Goal: Transaction & Acquisition: Purchase product/service

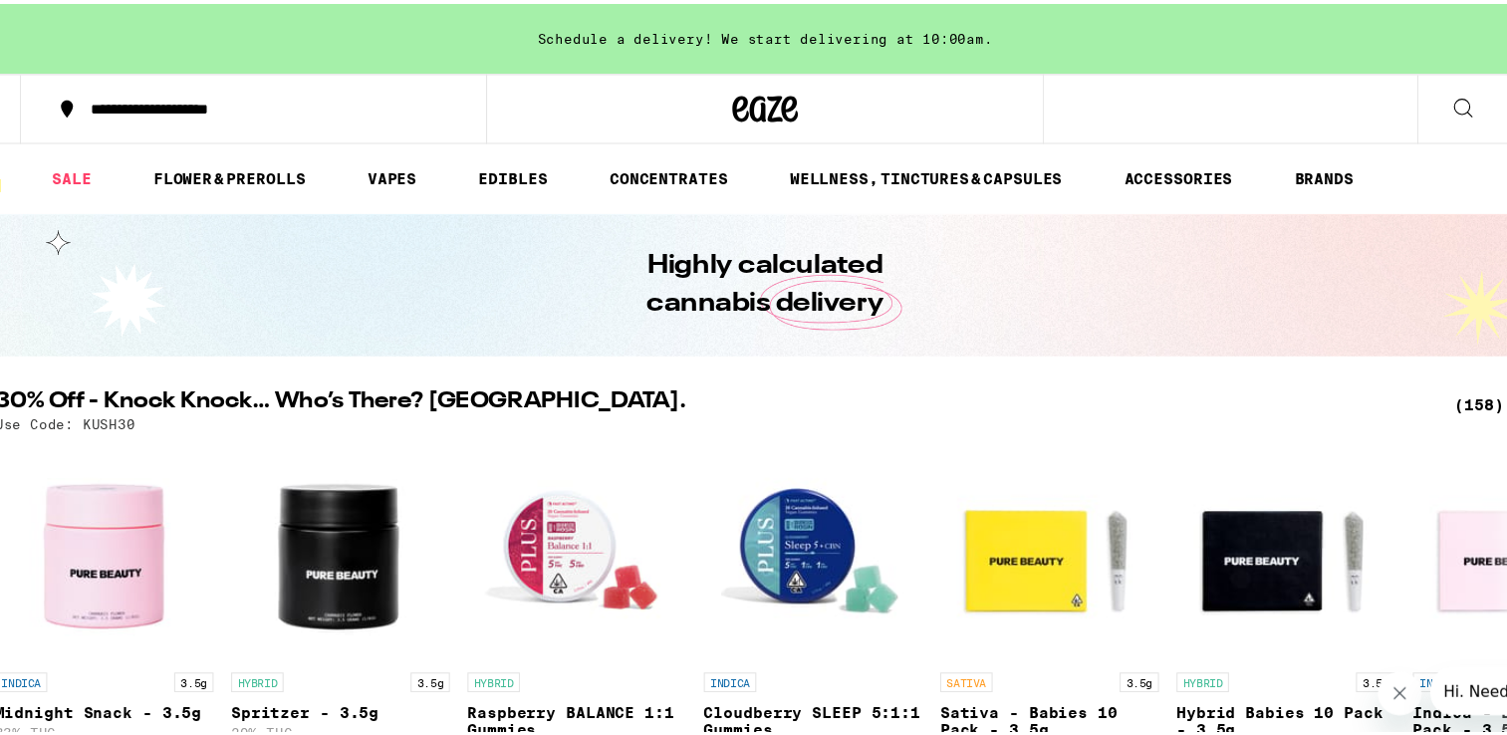
click at [1385, 100] on icon at bounding box center [1397, 95] width 24 height 24
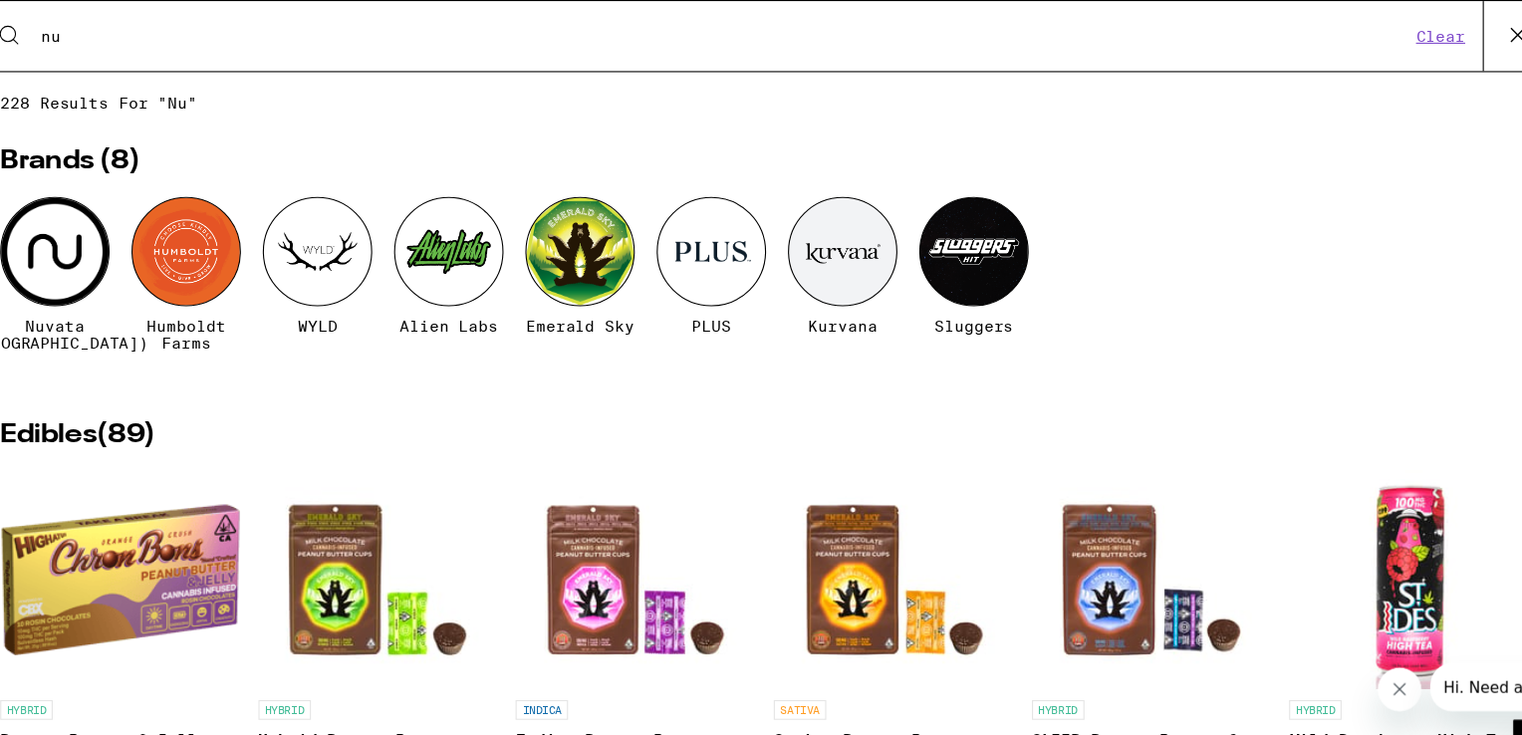
type input "nu"
click at [123, 222] on div at bounding box center [115, 229] width 100 height 100
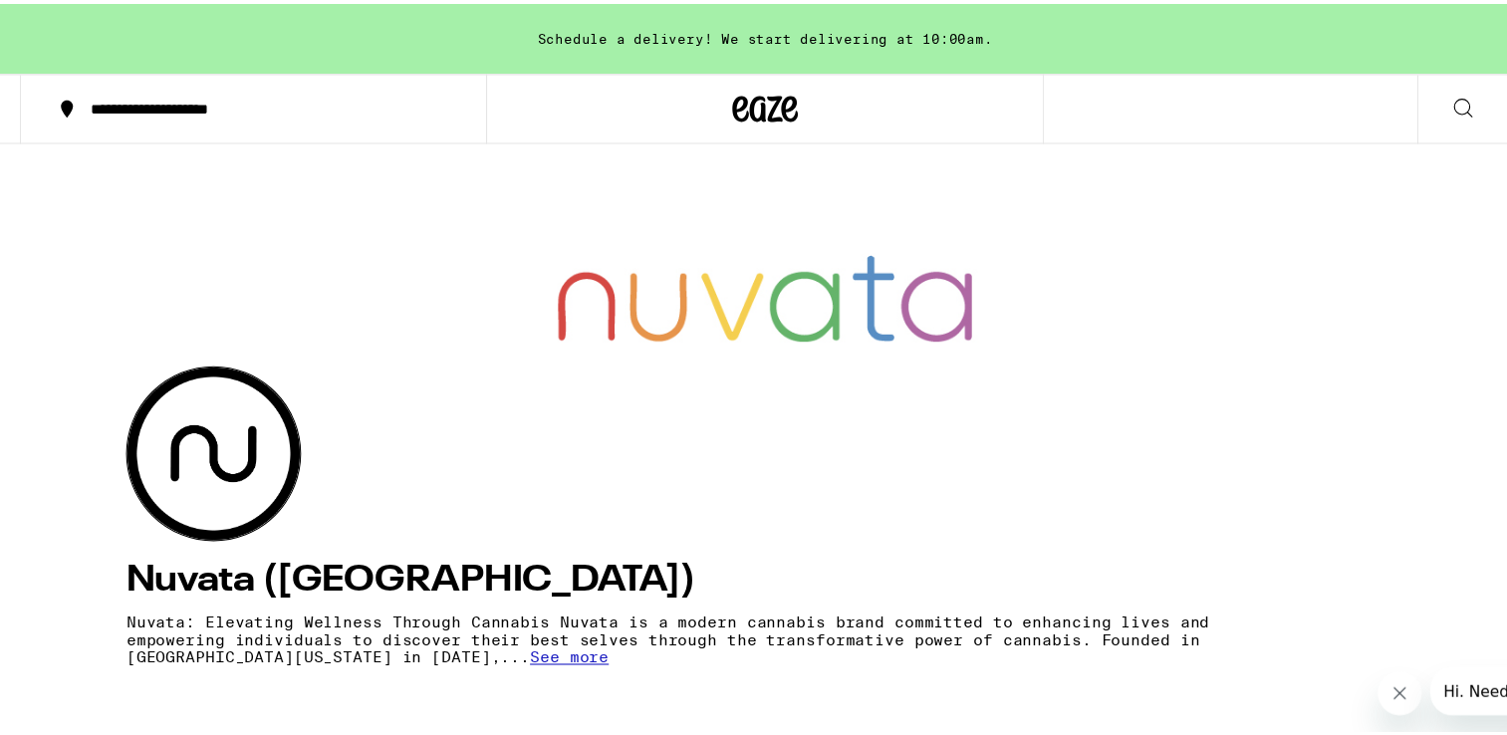
click at [1438, 101] on button "3" at bounding box center [1480, 96] width 84 height 62
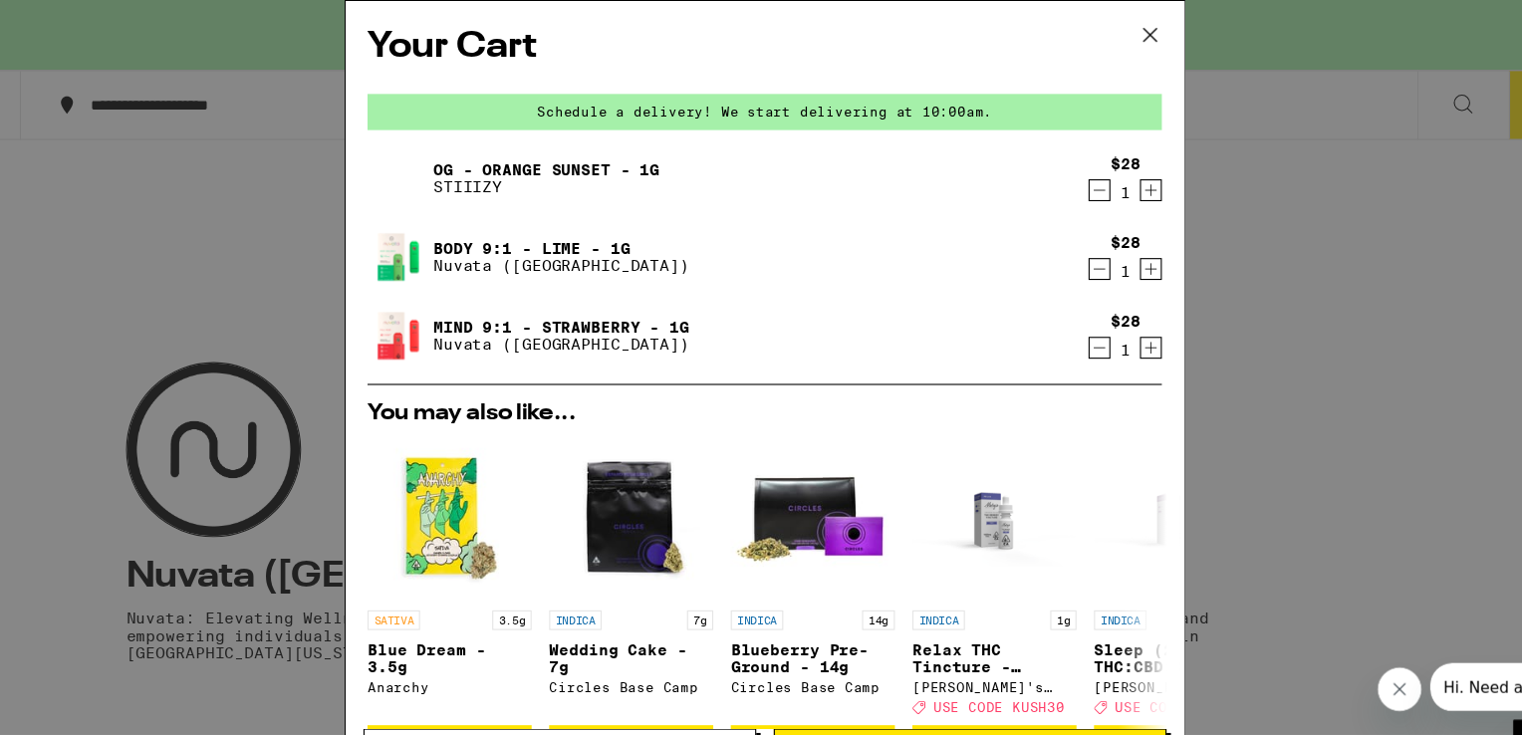
click at [1337, 269] on div "Your Cart Schedule a delivery! We start delivering at 10:00am. OG - Orange Suns…" at bounding box center [761, 367] width 1522 height 735
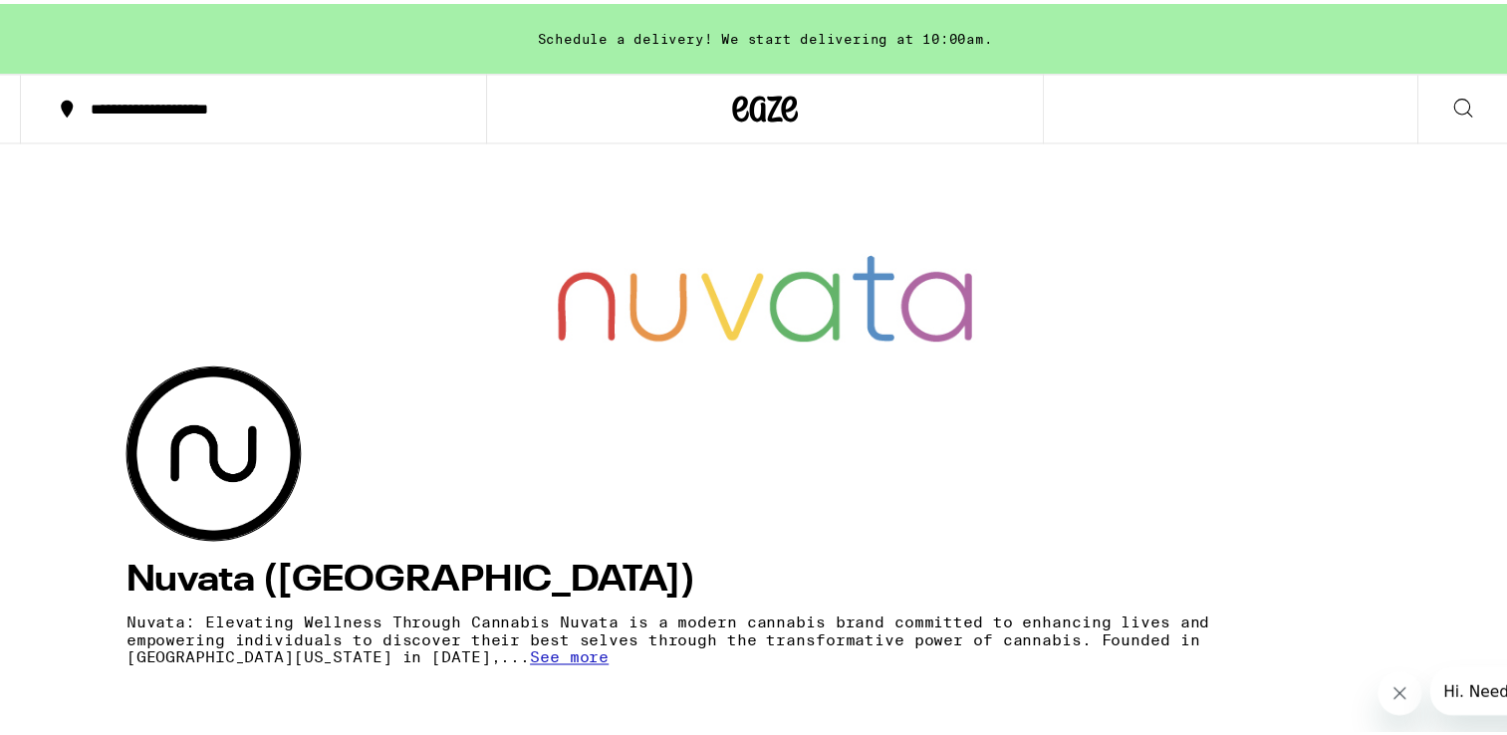
click at [755, 107] on icon at bounding box center [761, 96] width 60 height 36
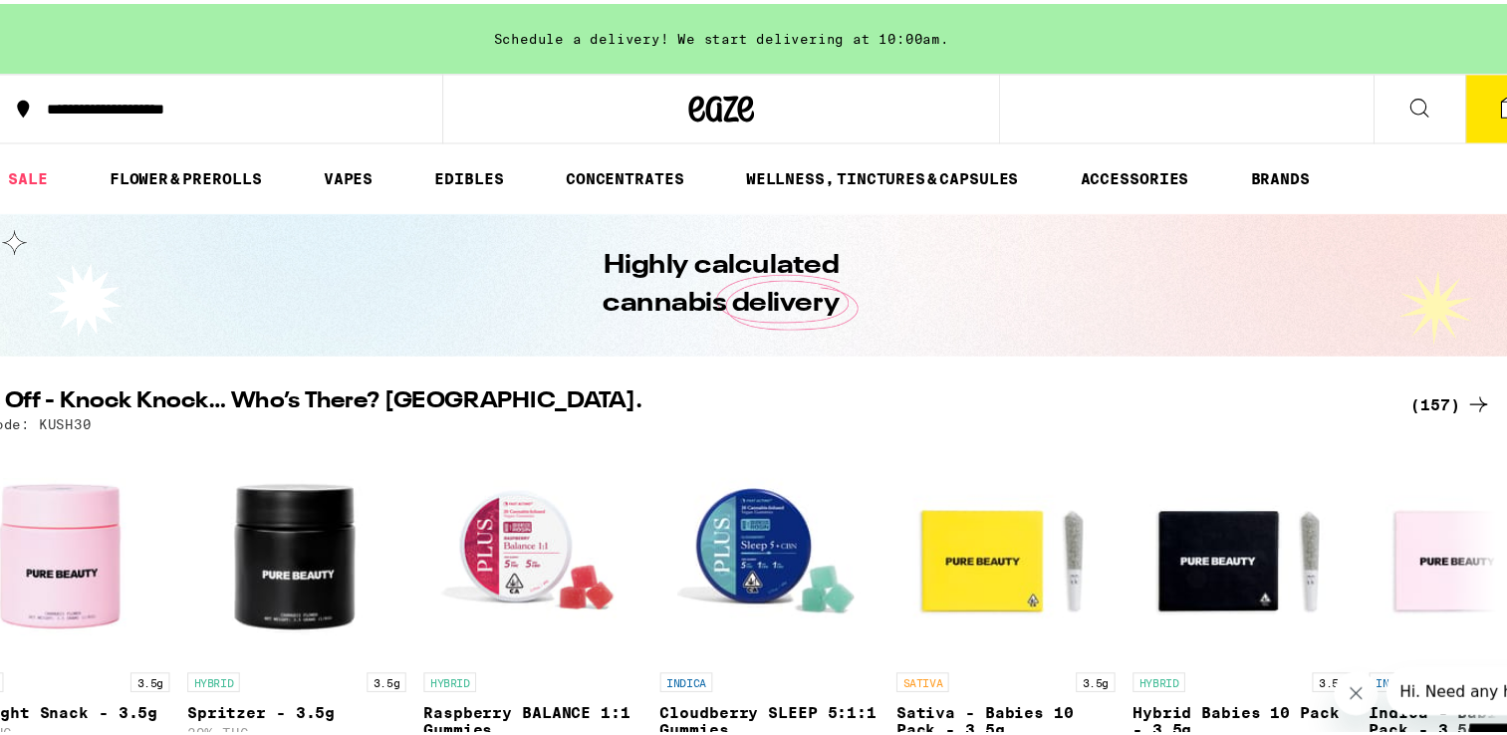
drag, startPoint x: 1367, startPoint y: 156, endPoint x: 1407, endPoint y: 156, distance: 39.8
click at [1412, 156] on ul "HOME SALE FLOWER & PREROLLS VAPES EDIBLES CONCENTRATES WELLNESS, TINCTURES & CA…" at bounding box center [761, 160] width 1522 height 64
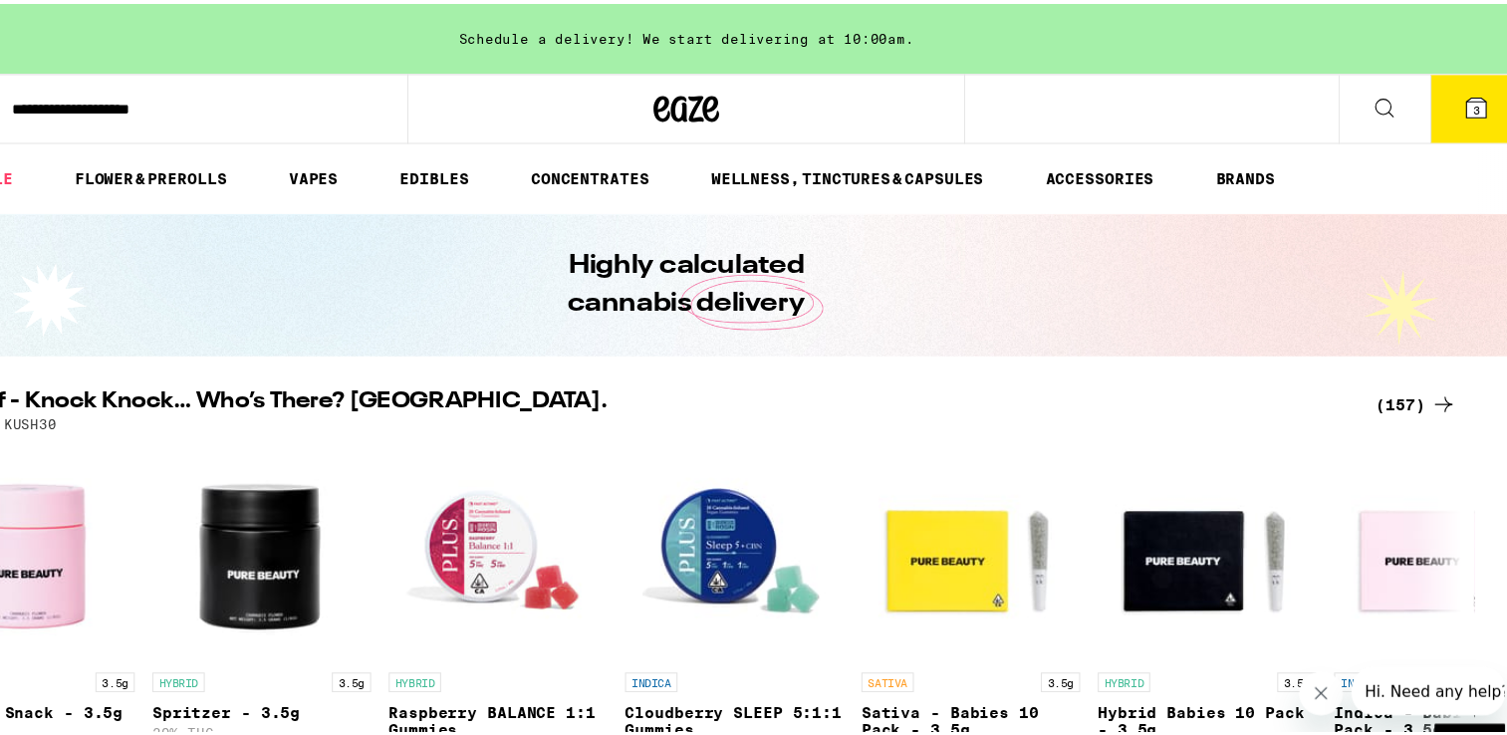
click at [1438, 156] on ul "HOME SALE FLOWER & PREROLLS VAPES EDIBLES CONCENTRATES WELLNESS, TINCTURES & CA…" at bounding box center [761, 160] width 1522 height 64
drag, startPoint x: 1407, startPoint y: 156, endPoint x: 1438, endPoint y: 156, distance: 31.9
click at [1438, 156] on ul "HOME SALE FLOWER & PREROLLS VAPES EDIBLES CONCENTRATES WELLNESS, TINCTURES & CA…" at bounding box center [761, 160] width 1522 height 64
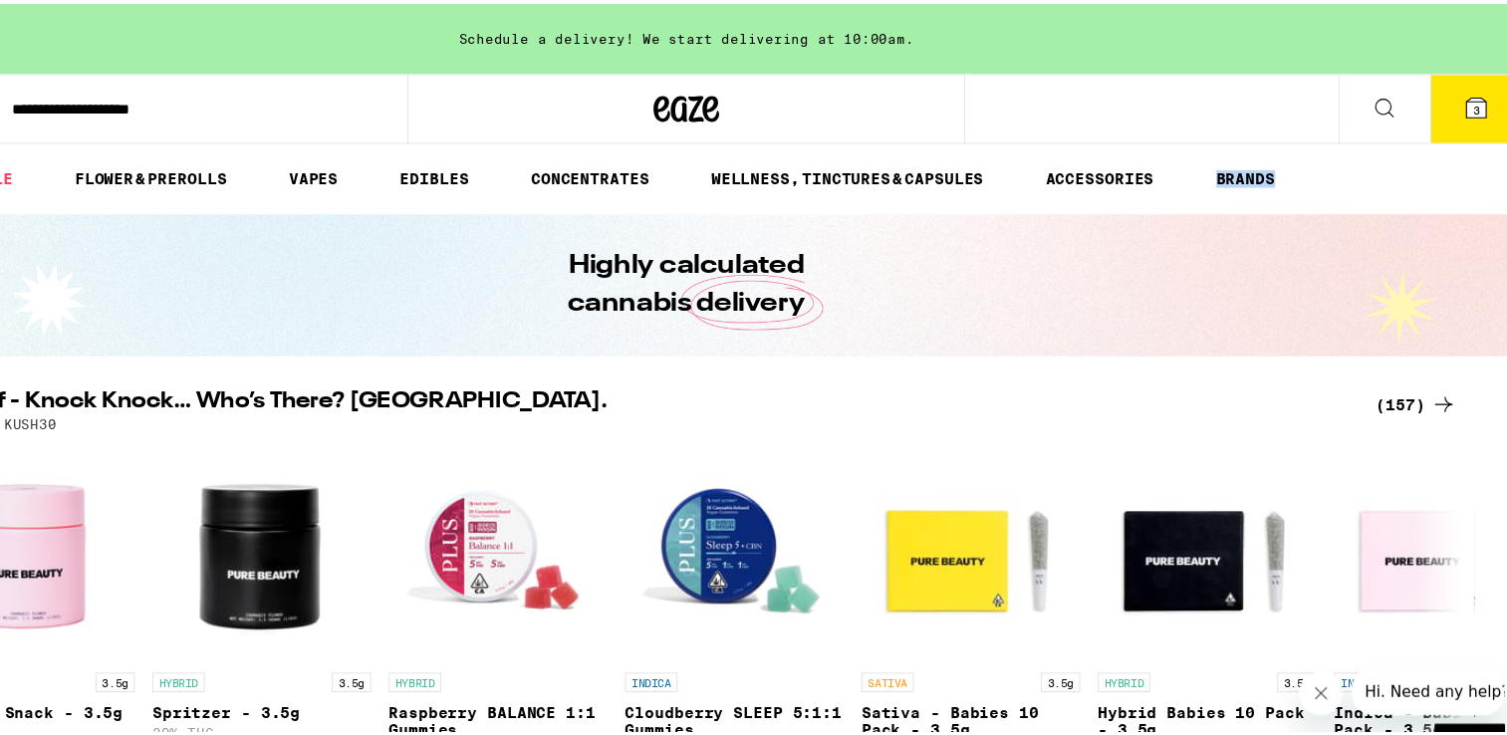
drag, startPoint x: 1438, startPoint y: 156, endPoint x: 1443, endPoint y: 166, distance: 11.1
click at [1443, 166] on ul "HOME SALE FLOWER & PREROLLS VAPES EDIBLES CONCENTRATES WELLNESS, TINCTURES & CA…" at bounding box center [761, 160] width 1522 height 64
click at [1468, 89] on icon at bounding box center [1480, 95] width 24 height 24
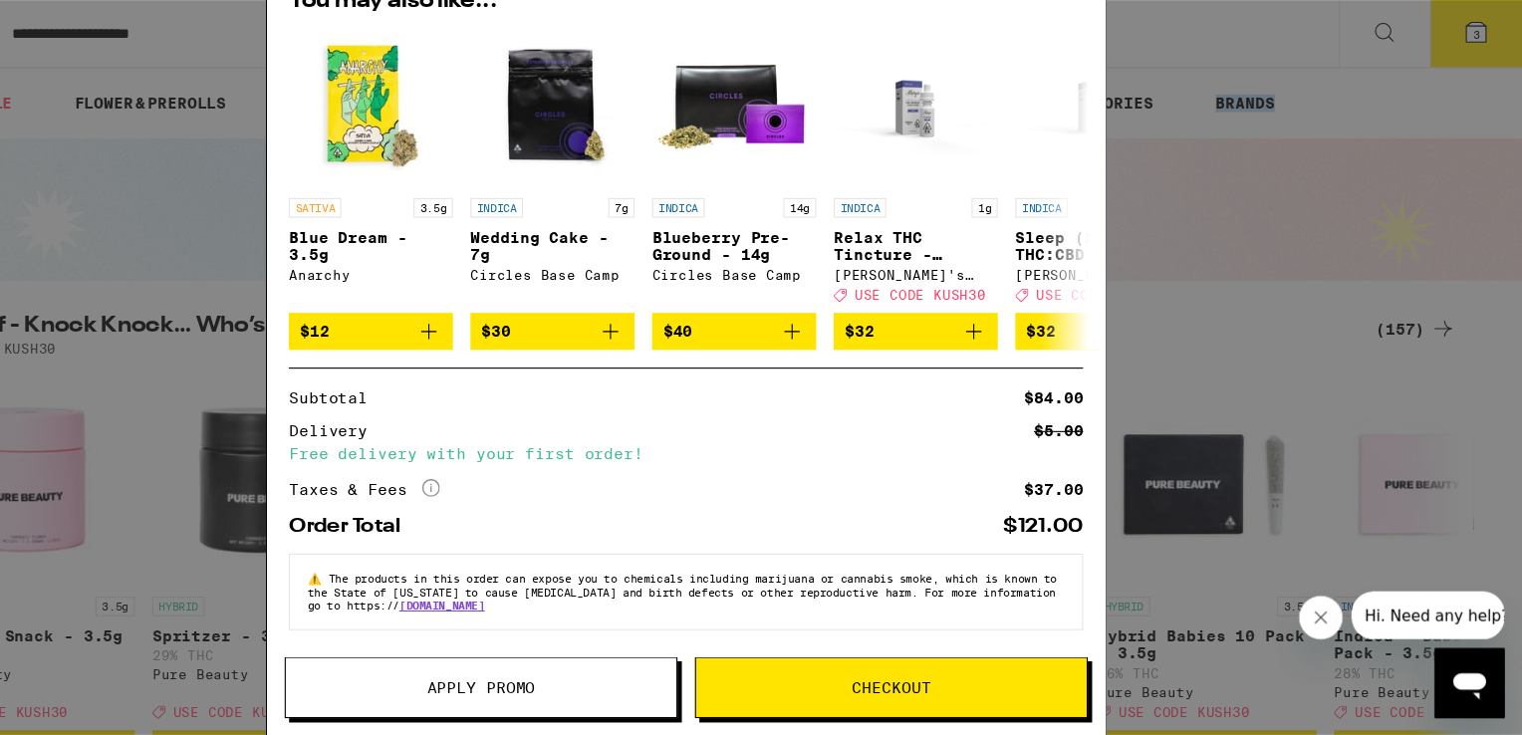
click at [544, 685] on span "Apply Promo" at bounding box center [574, 691] width 99 height 14
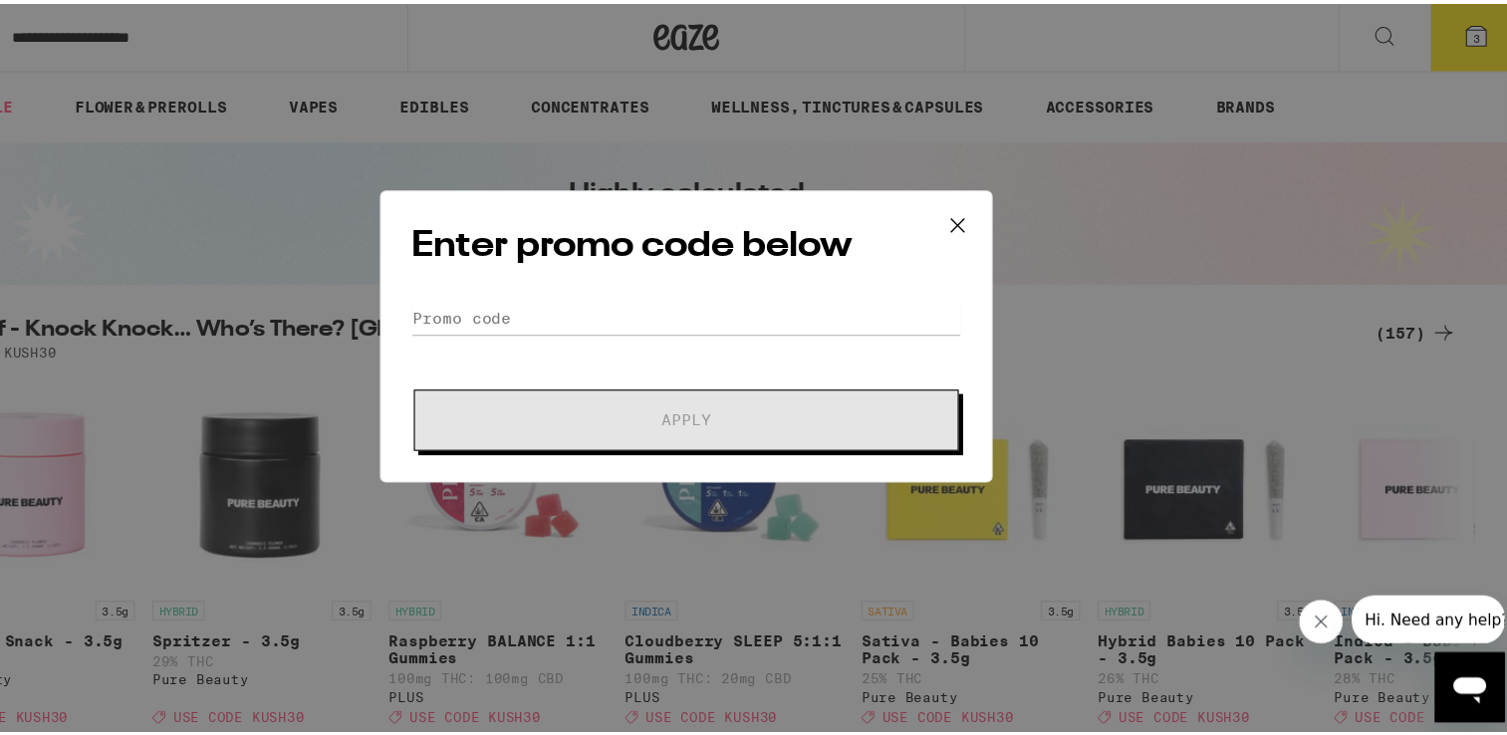
click at [544, 685] on div "Enter promo code below Promo Code Apply" at bounding box center [761, 367] width 1522 height 735
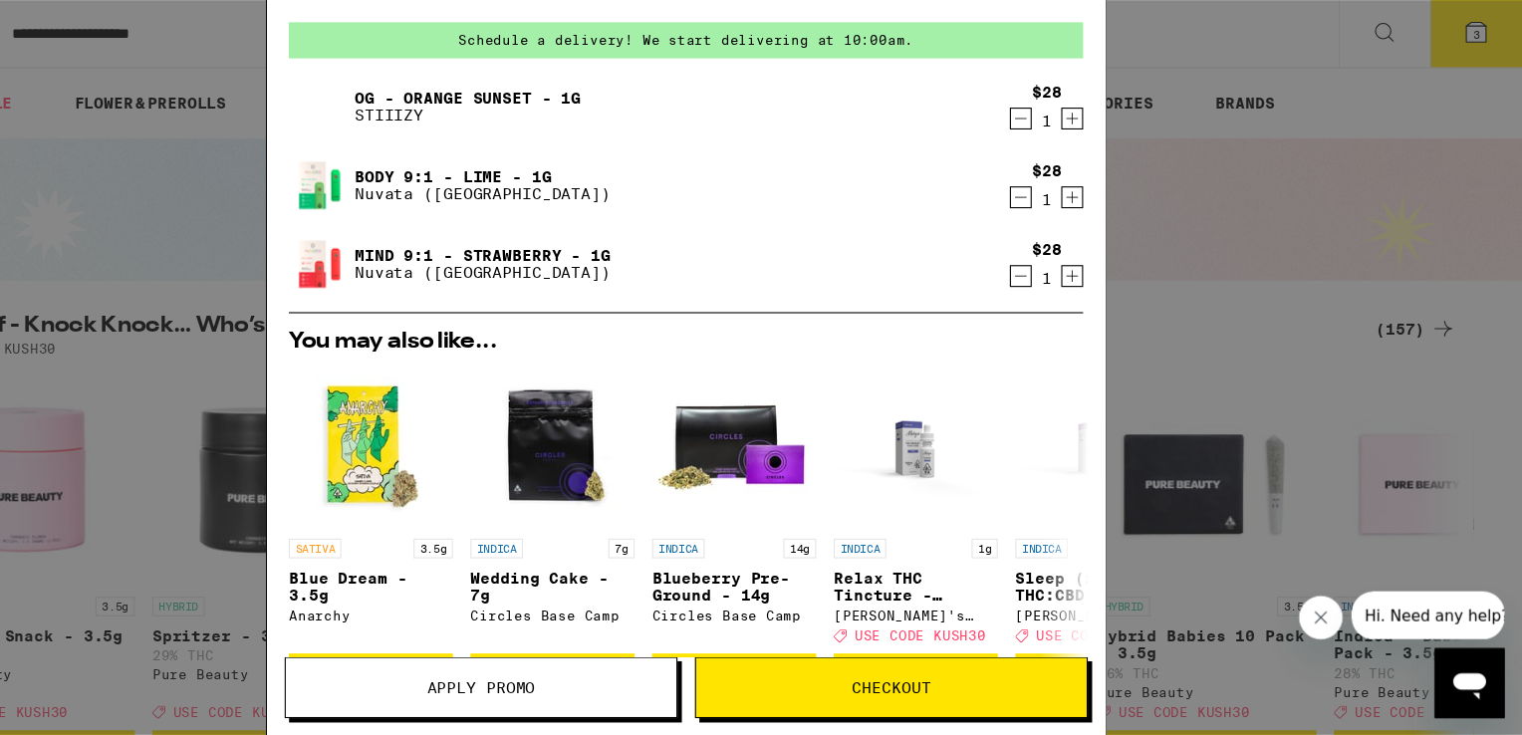
click at [544, 685] on span "Apply Promo" at bounding box center [574, 691] width 99 height 14
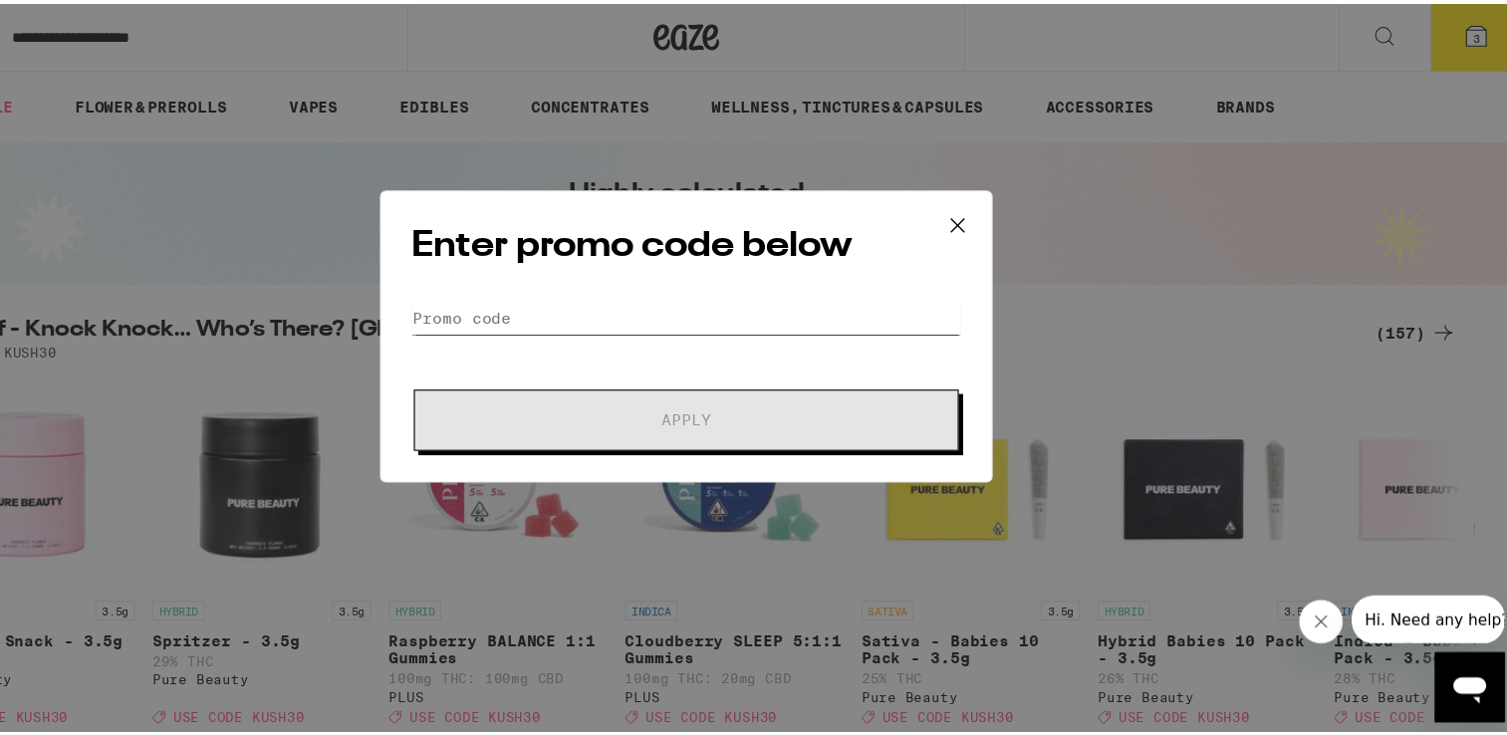
click at [726, 356] on input "Promo Code" at bounding box center [761, 352] width 500 height 30
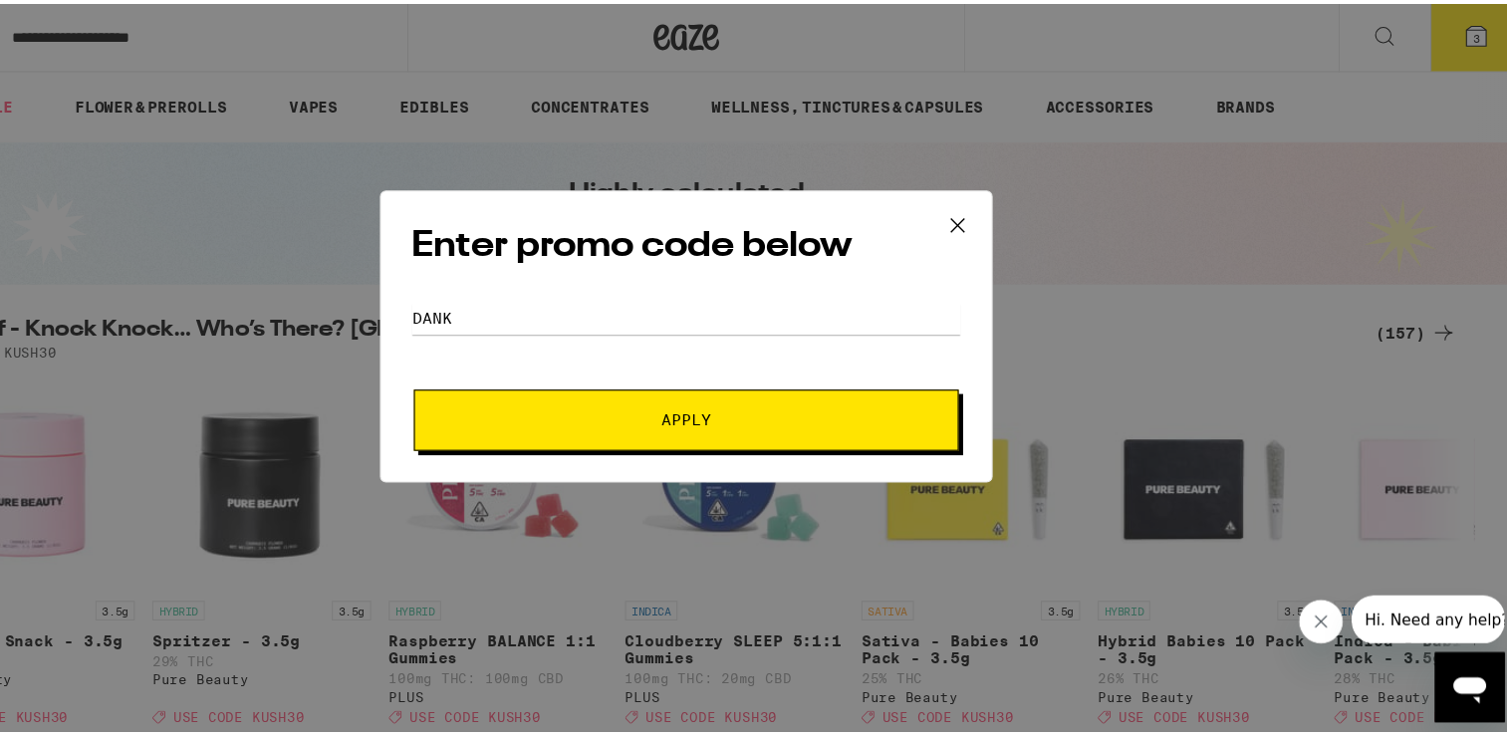
click at [709, 446] on span "Apply" at bounding box center [761, 444] width 359 height 14
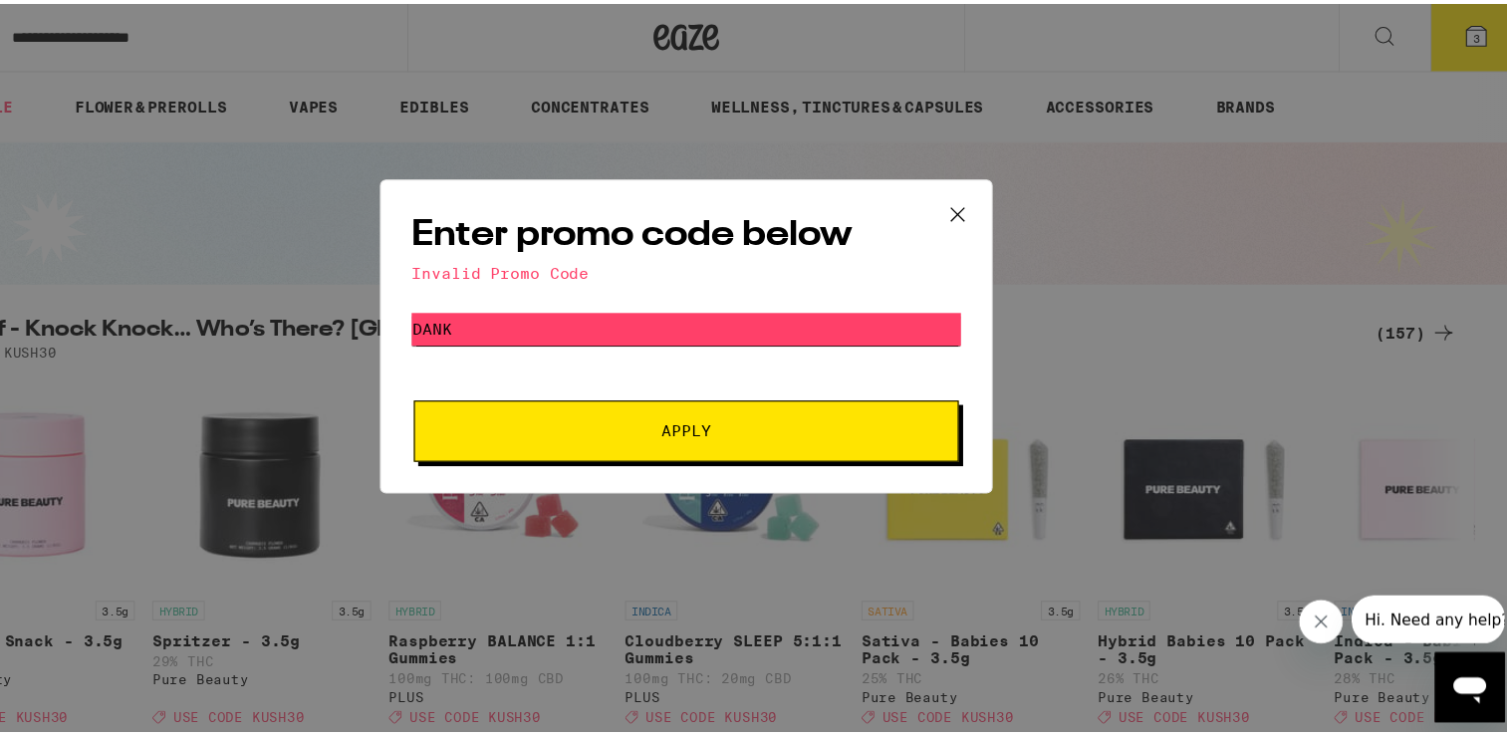
click at [558, 362] on input "dank" at bounding box center [761, 362] width 500 height 30
click at [584, 449] on span "Apply" at bounding box center [761, 454] width 359 height 14
drag, startPoint x: 609, startPoint y: 359, endPoint x: 474, endPoint y: 342, distance: 135.5
click at [482, 342] on div "Enter promo code below Invalid Promo Code Promo Code dankdank Apply" at bounding box center [761, 368] width 558 height 286
type input "eaze"
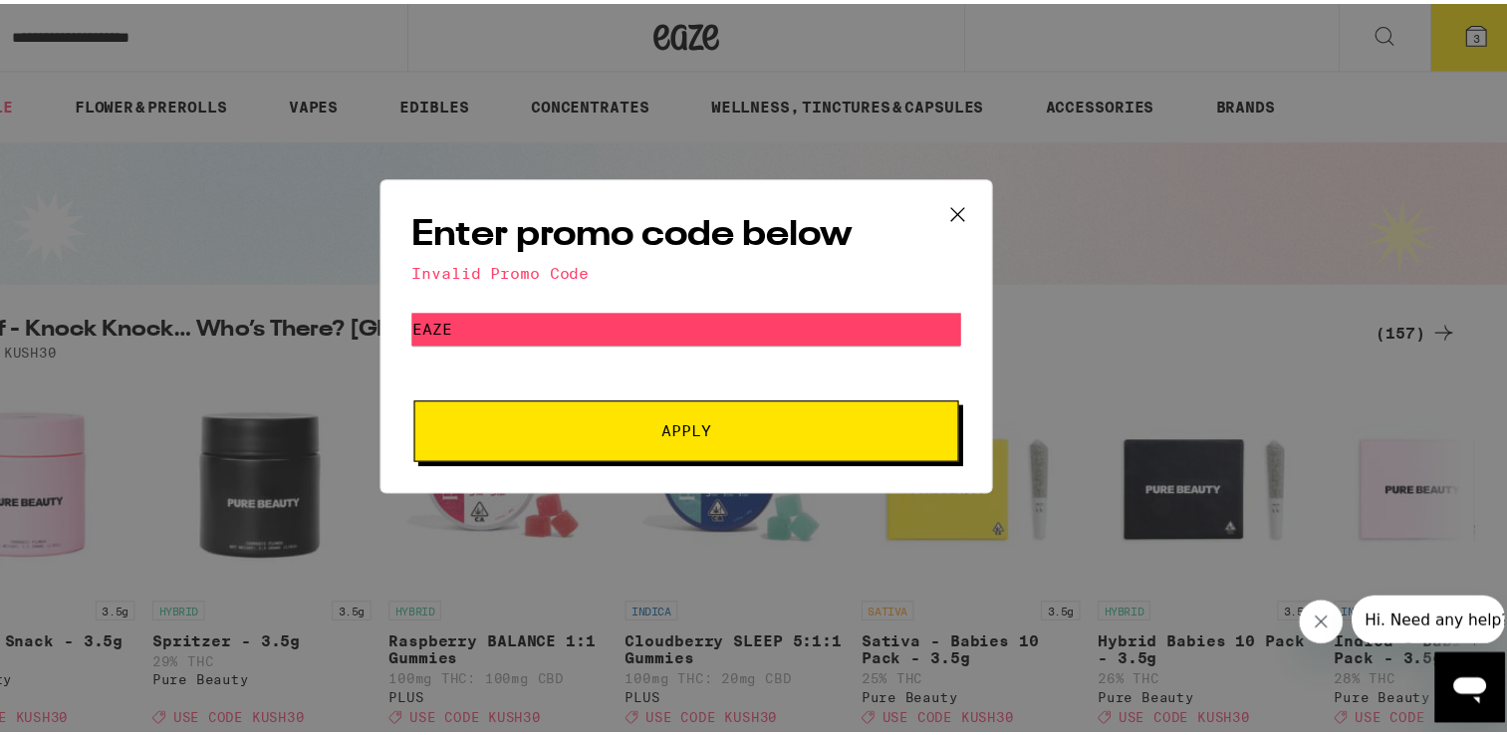
click at [858, 450] on span "Apply" at bounding box center [761, 454] width 359 height 14
click at [995, 252] on icon at bounding box center [1008, 257] width 30 height 30
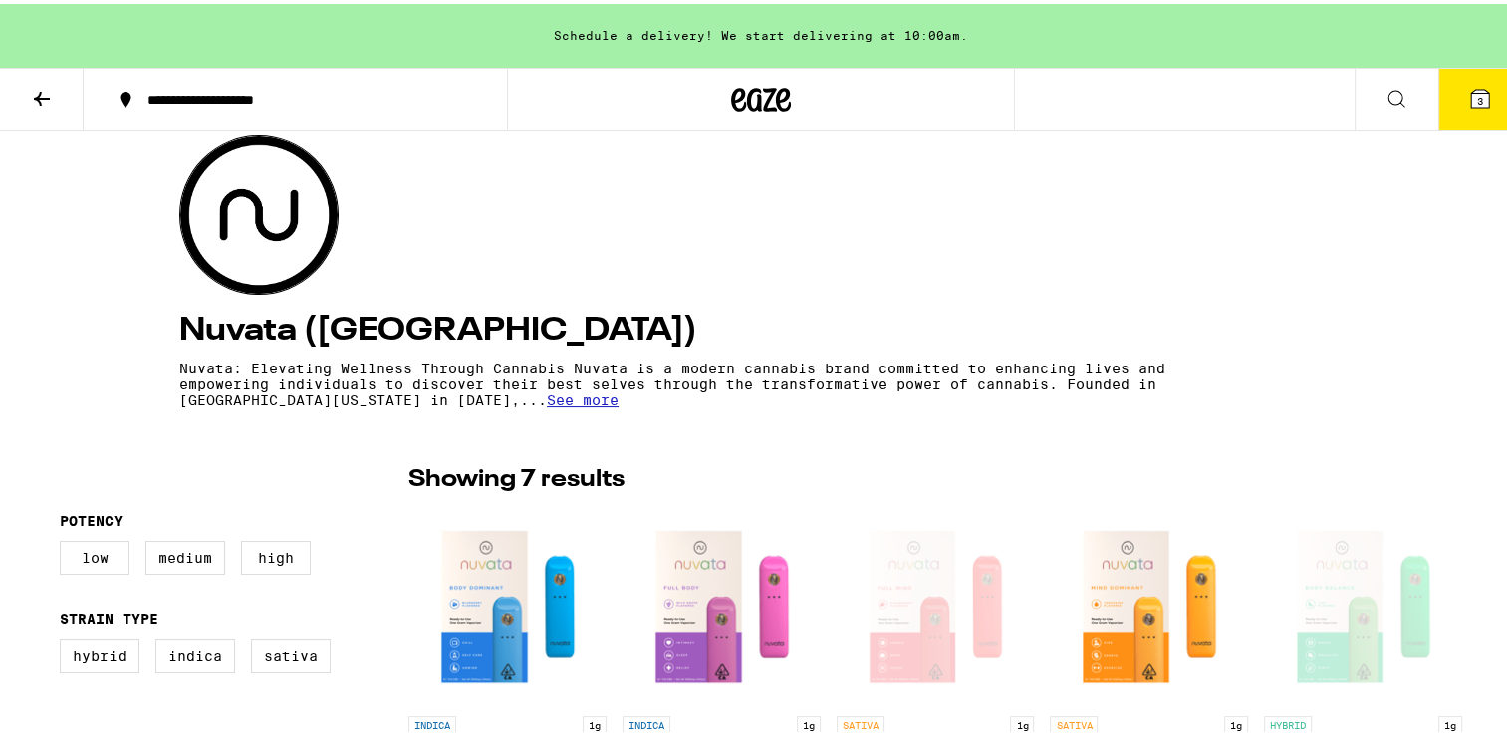
scroll to position [150, 0]
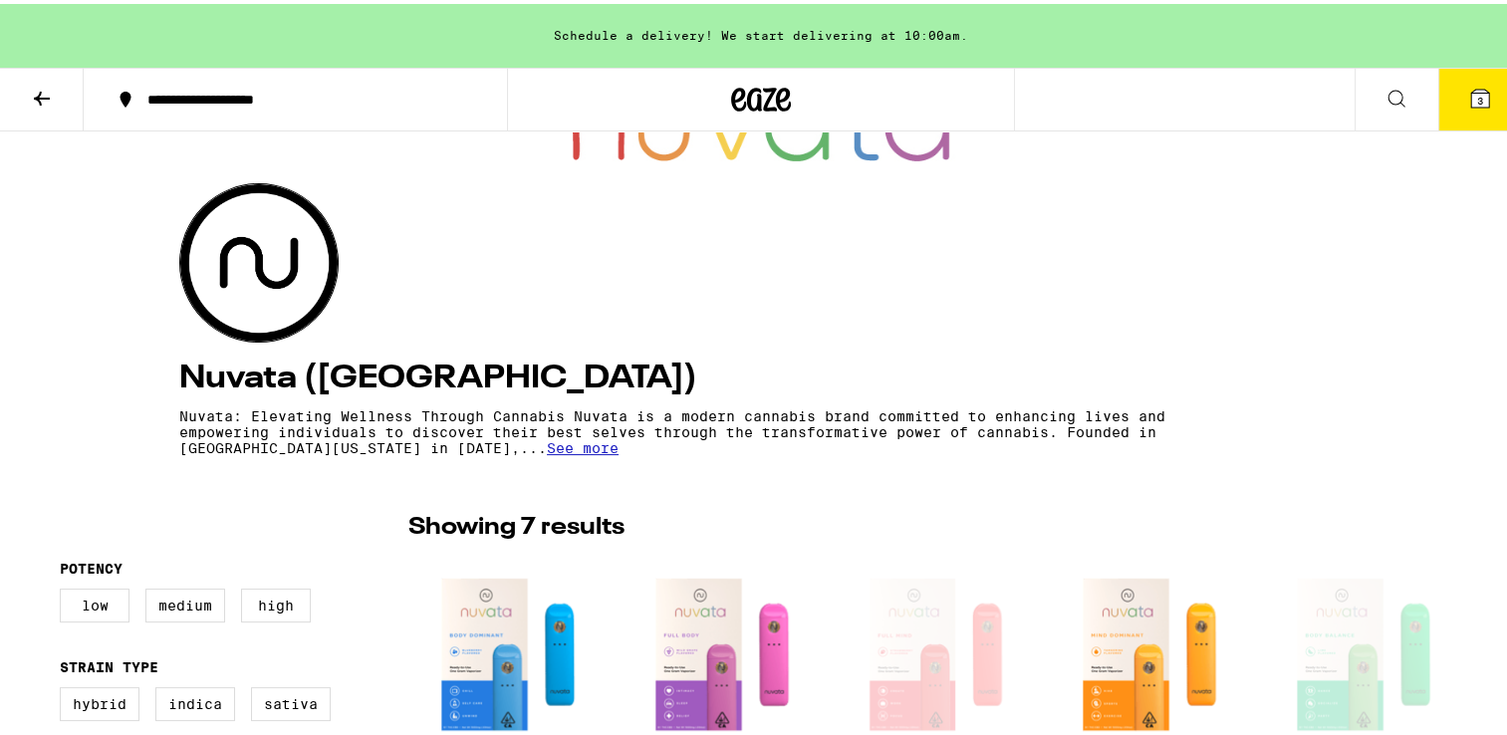
click at [1468, 83] on icon at bounding box center [1480, 95] width 24 height 24
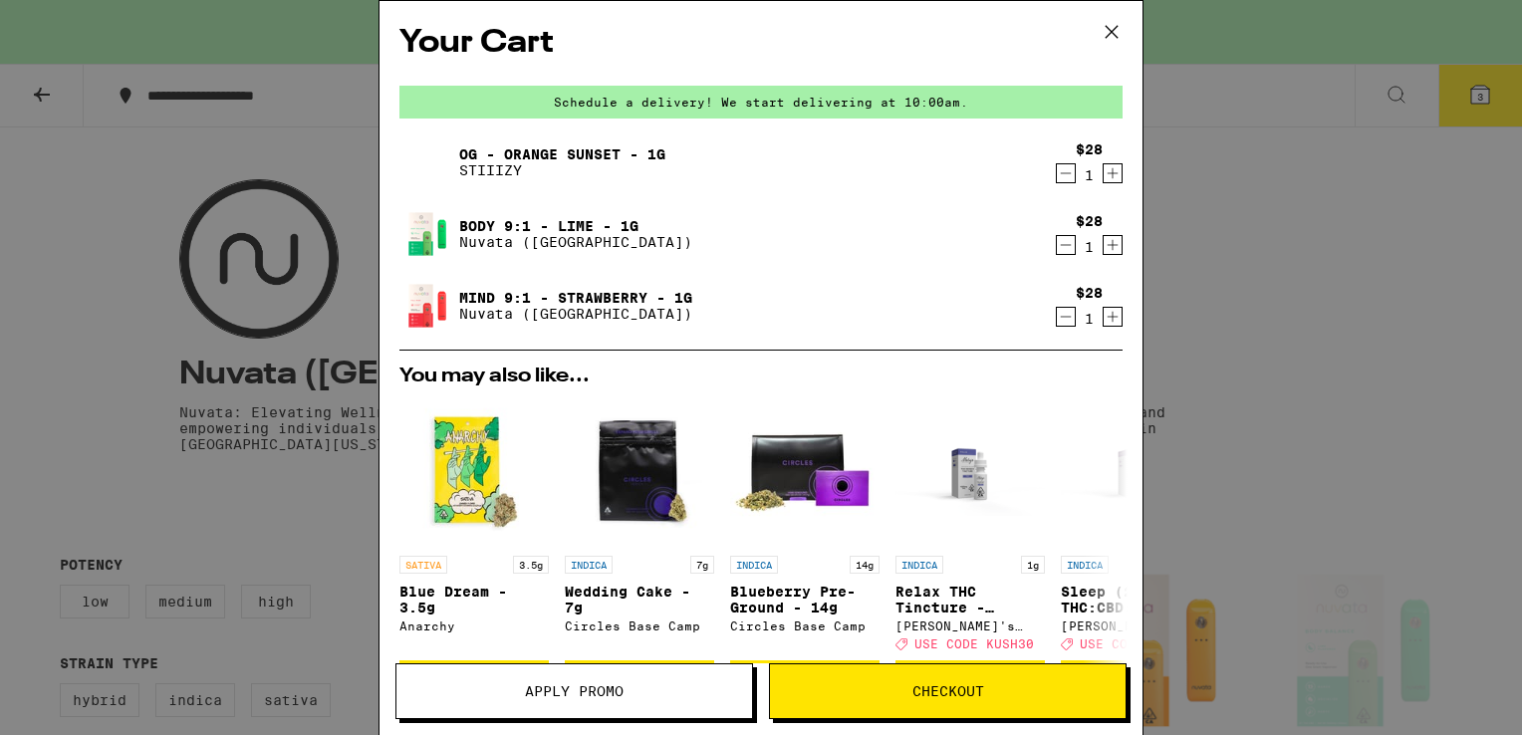
click at [1126, 39] on icon at bounding box center [1112, 32] width 30 height 30
